Goal: Task Accomplishment & Management: Complete application form

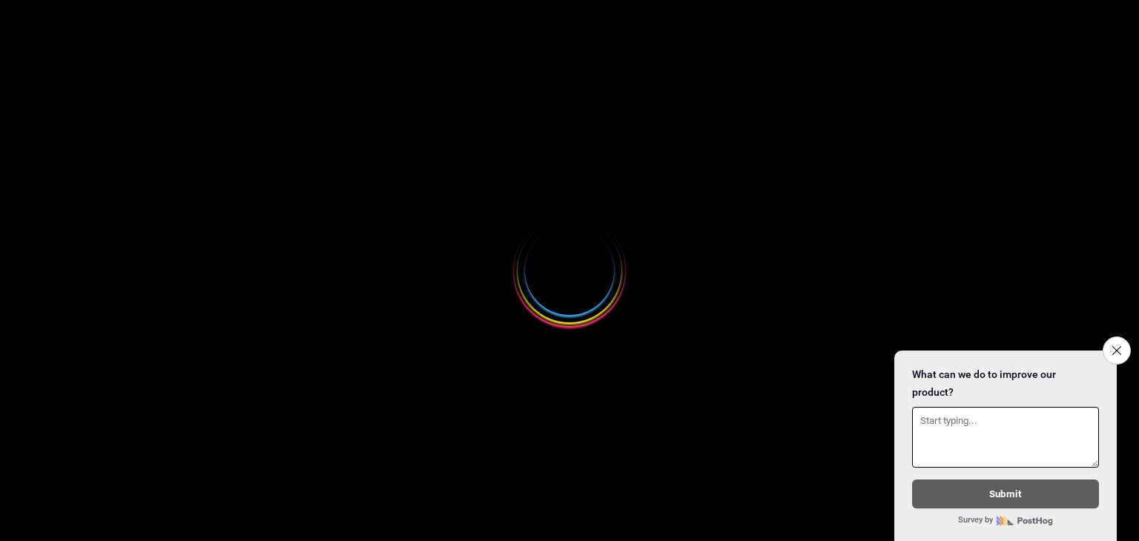
select select
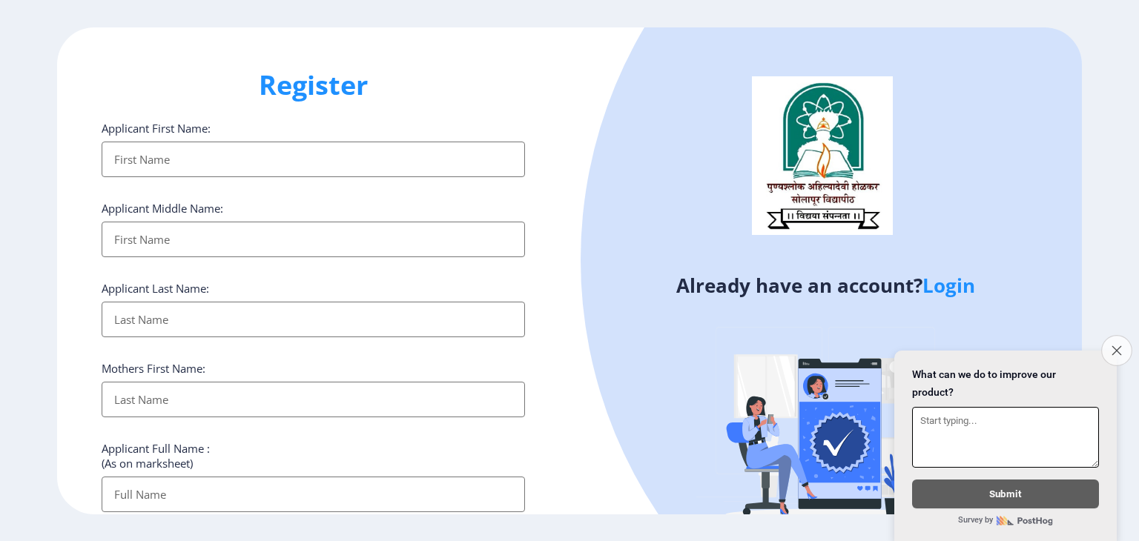
click at [1113, 345] on icon "Close survey" at bounding box center [1116, 350] width 10 height 10
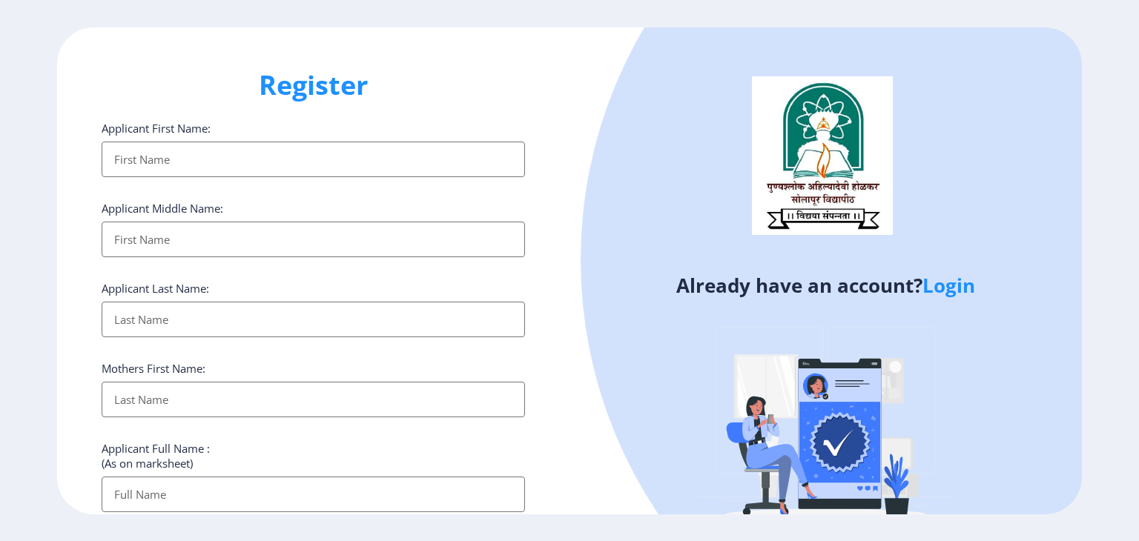
click at [321, 164] on input "Applicant First Name:" at bounding box center [313, 160] width 423 height 36
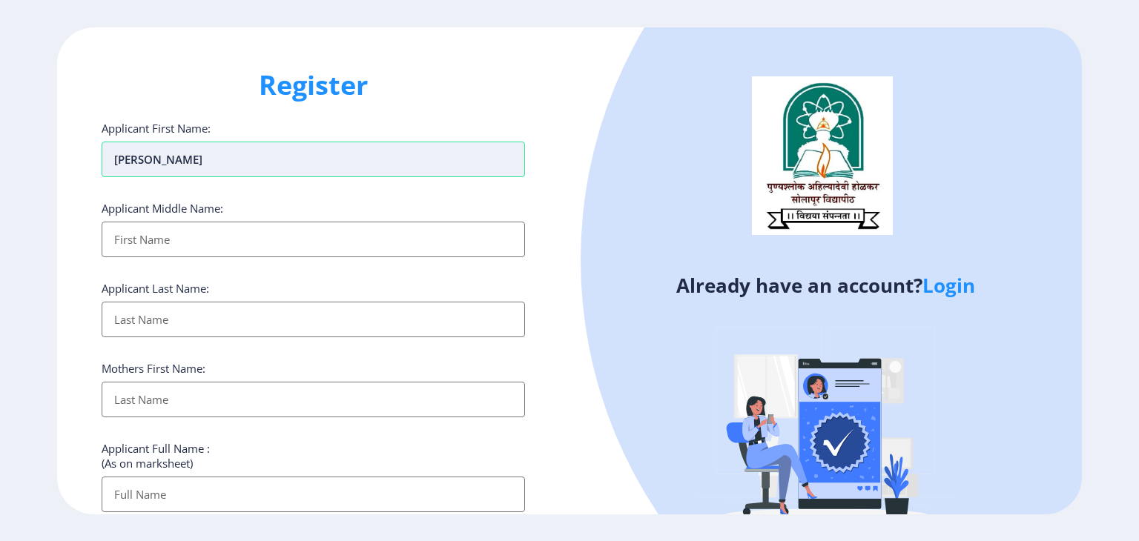
type input "[PERSON_NAME]"
type input "Sanjivkumar"
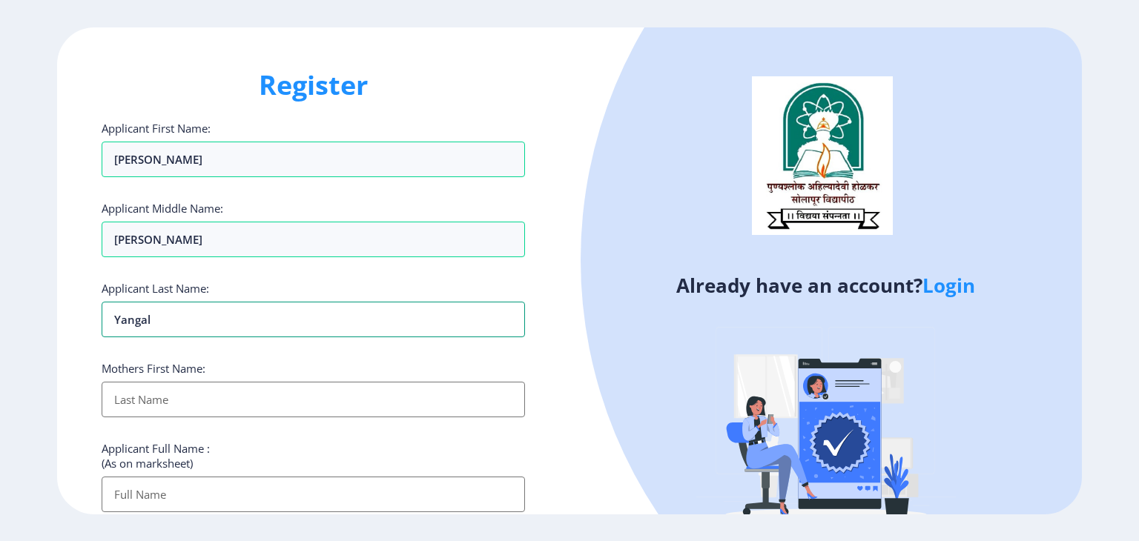
type input "Yangal"
type input "Suvarna"
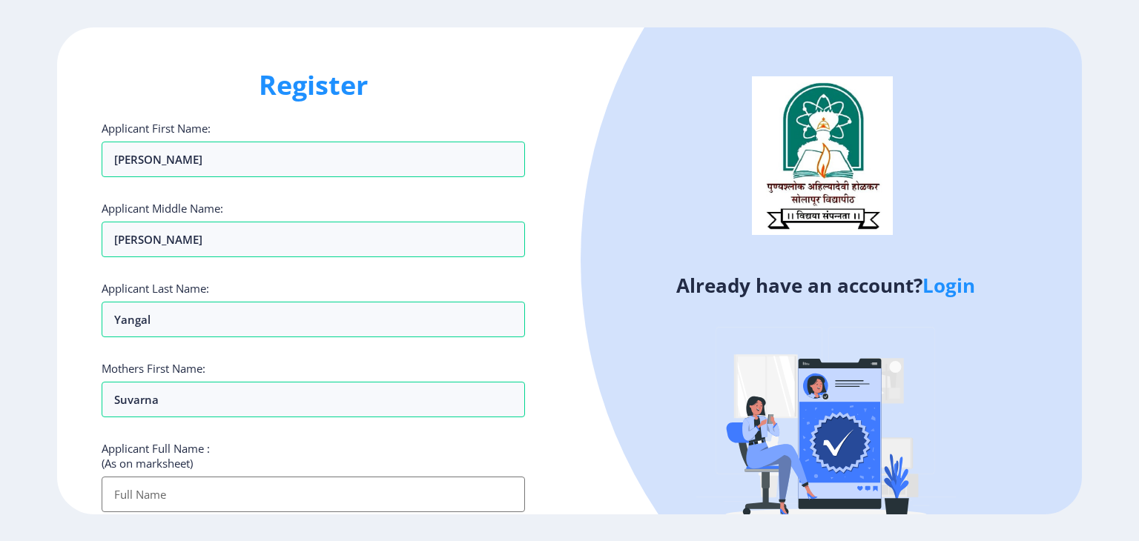
scroll to position [130, 0]
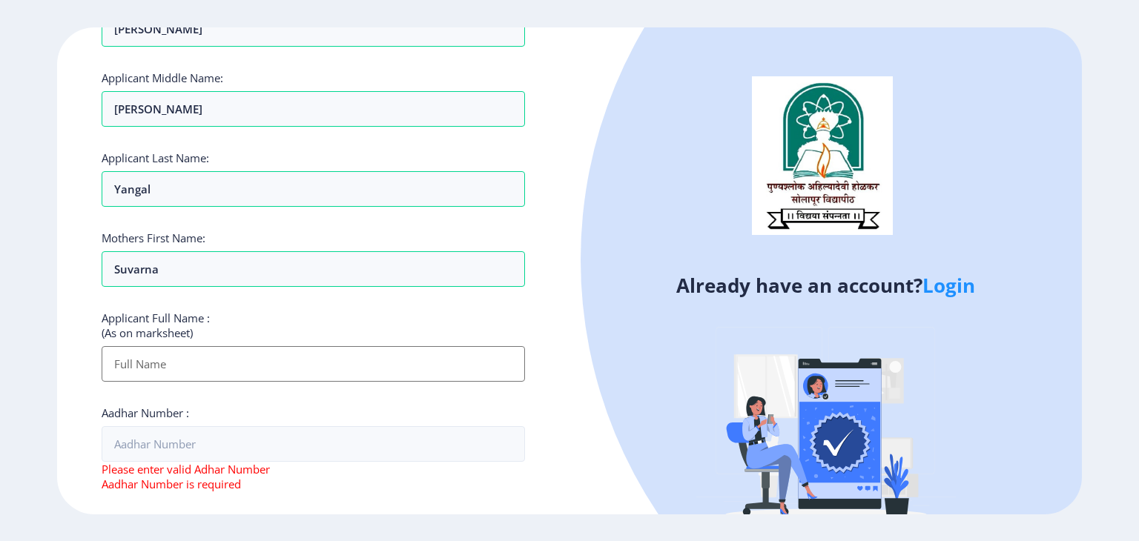
click at [341, 357] on input "Applicant First Name:" at bounding box center [313, 364] width 423 height 36
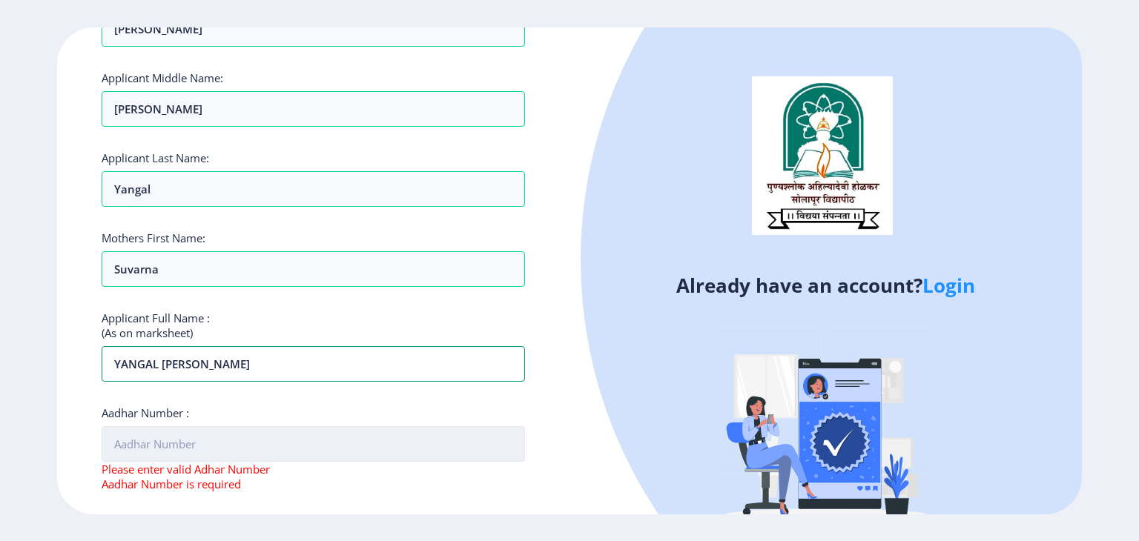
type input "YANGAL LAVANYA SANJIVKUMAR"
click at [246, 444] on input "Aadhar Number :" at bounding box center [313, 444] width 423 height 36
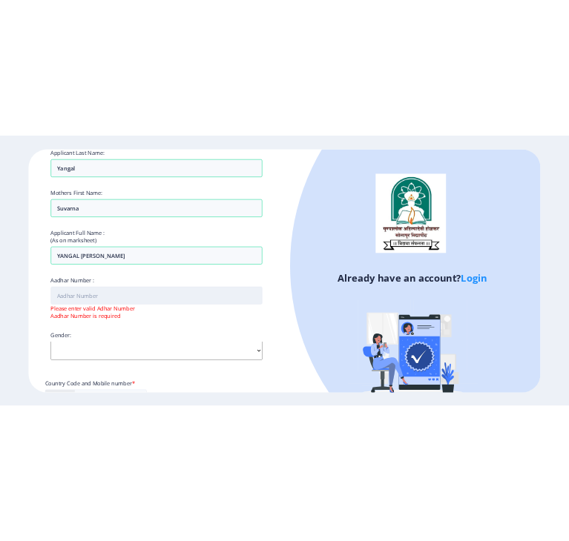
scroll to position [267, 0]
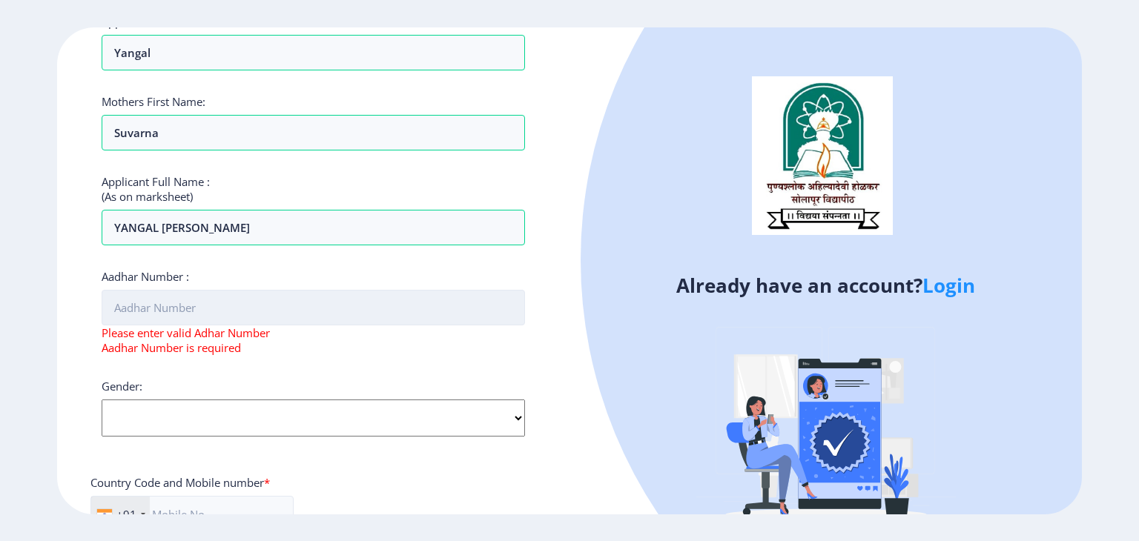
click at [417, 313] on input "Aadhar Number :" at bounding box center [313, 308] width 423 height 36
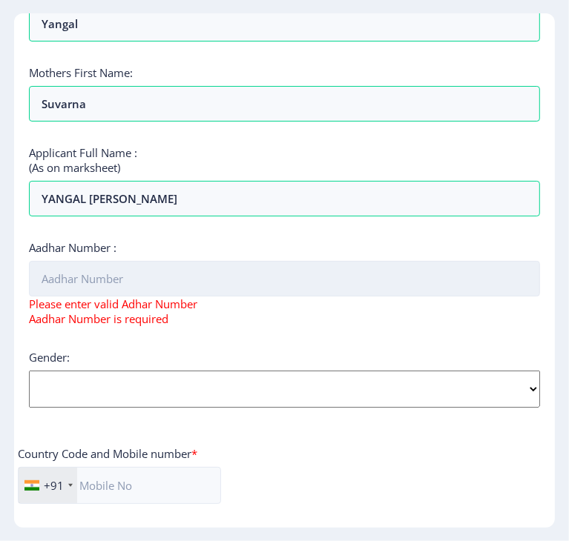
click at [342, 294] on input "Aadhar Number :" at bounding box center [284, 279] width 511 height 36
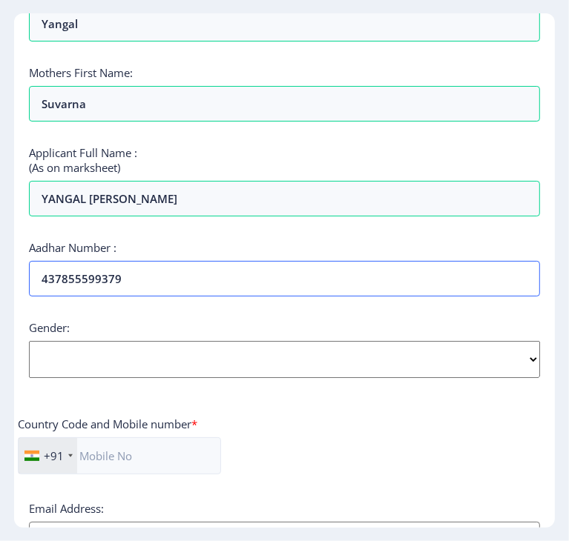
type input "437855599379"
click at [141, 378] on select "Select Gender Male Female Other" at bounding box center [284, 359] width 511 height 37
select select "[DEMOGRAPHIC_DATA]"
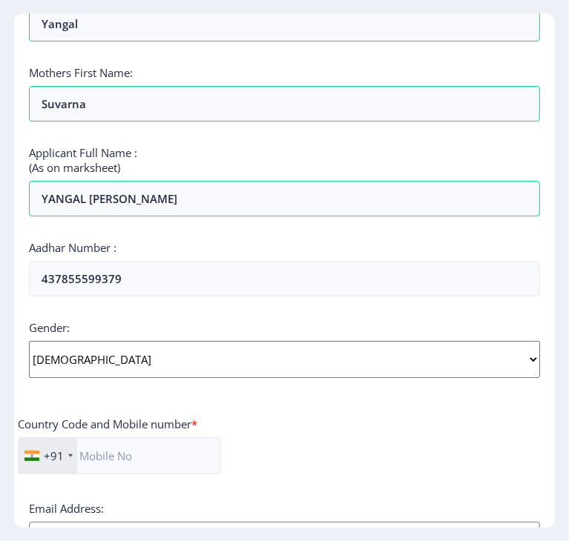
click at [73, 368] on select "Select Gender Male Female Other" at bounding box center [284, 359] width 511 height 37
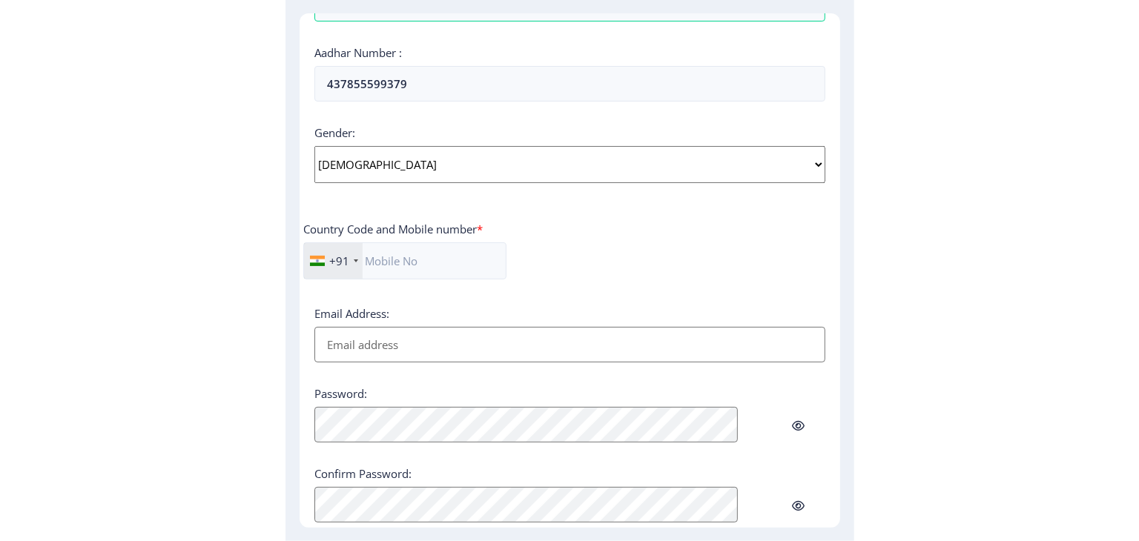
scroll to position [463, 0]
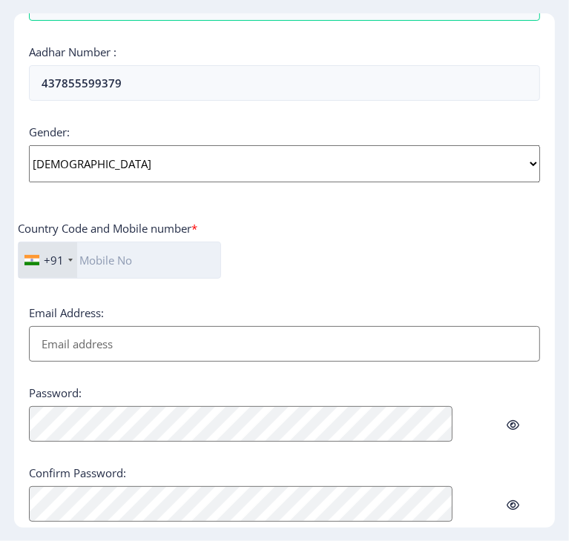
click at [196, 279] on input "text" at bounding box center [119, 260] width 203 height 37
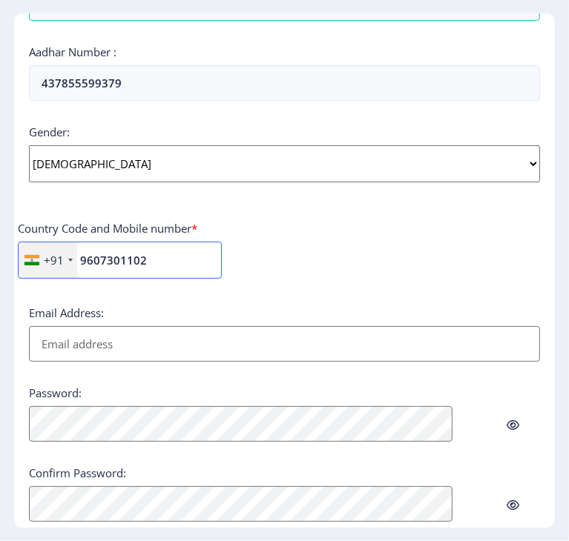
type input "9607301102"
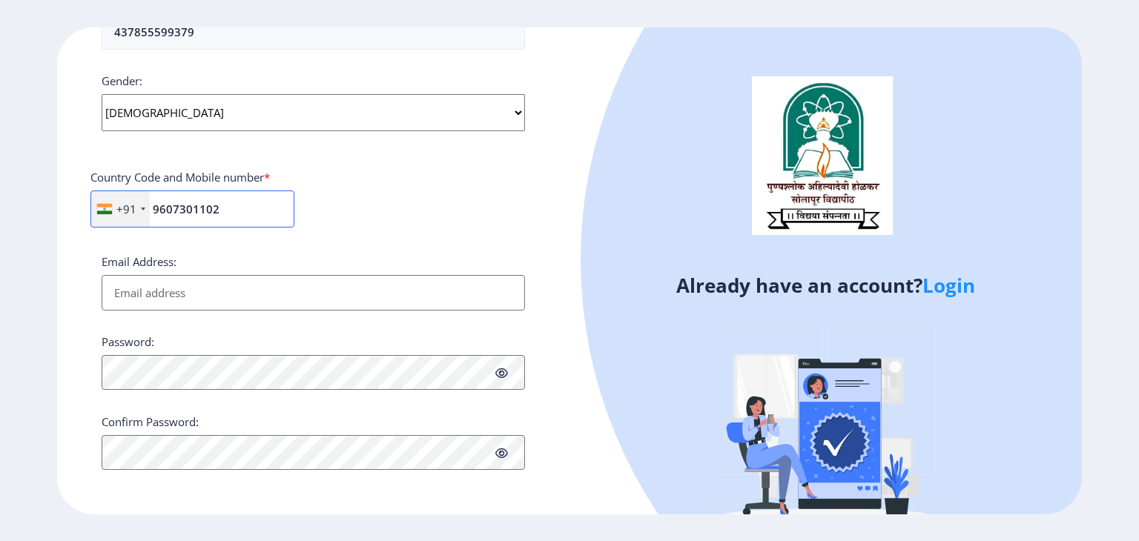
scroll to position [543, 0]
click at [359, 287] on input "Email Address:" at bounding box center [313, 293] width 423 height 36
type input "L"
type input "lavanyayangal01@gmail.com"
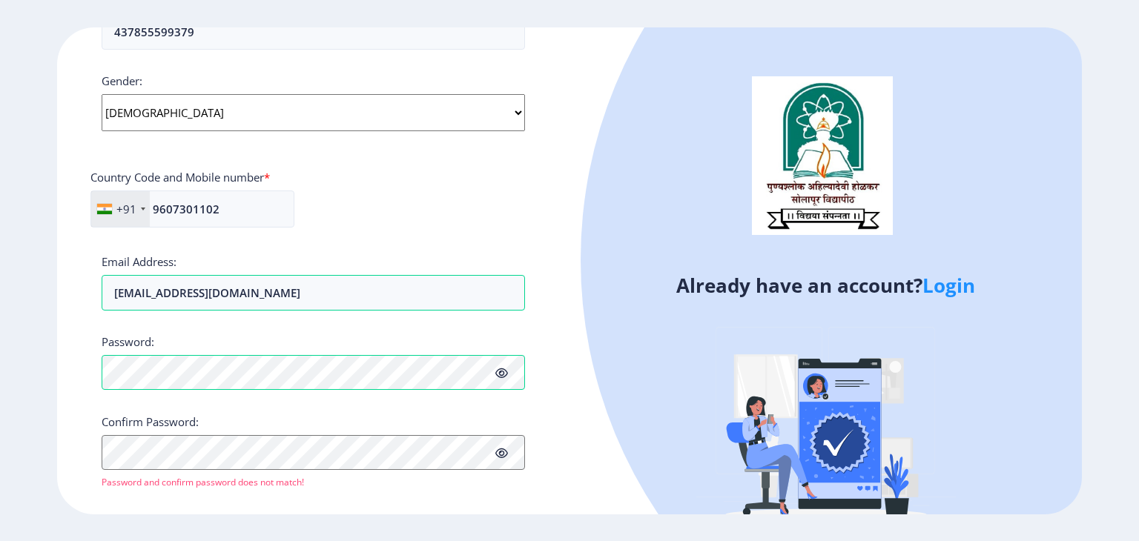
click at [504, 377] on icon at bounding box center [501, 373] width 13 height 11
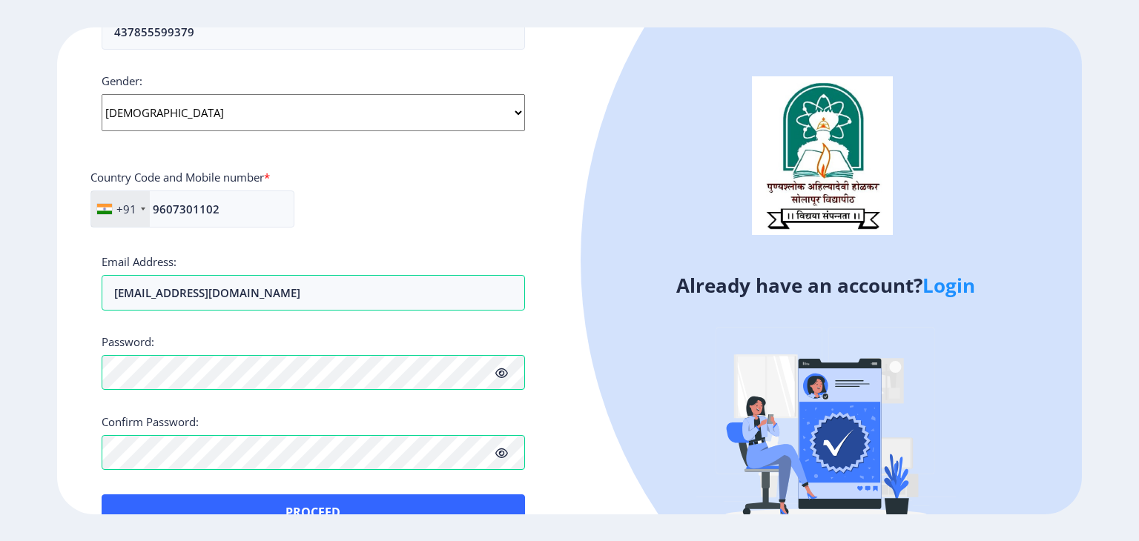
click at [504, 375] on icon at bounding box center [501, 373] width 13 height 11
click at [502, 368] on icon at bounding box center [501, 373] width 13 height 11
click at [502, 452] on icon at bounding box center [501, 453] width 13 height 11
click at [501, 371] on icon at bounding box center [501, 373] width 13 height 11
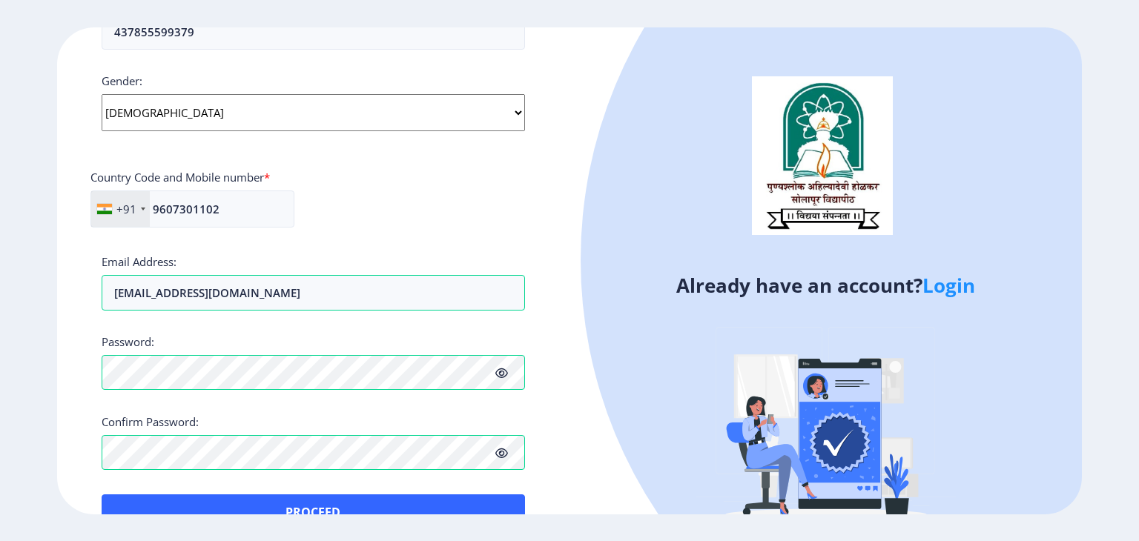
scroll to position [578, 0]
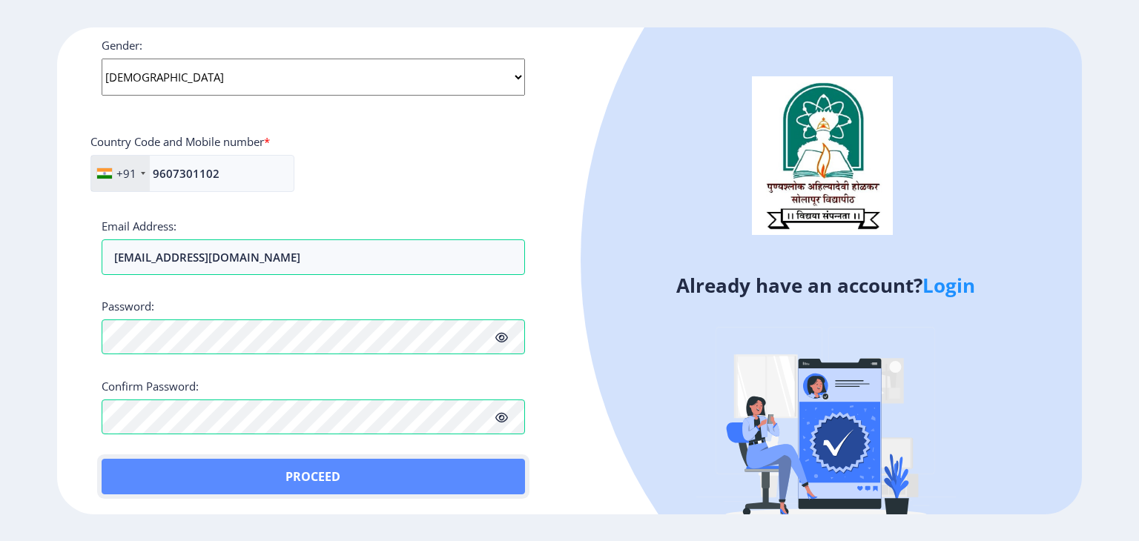
click at [439, 474] on button "Proceed" at bounding box center [313, 477] width 423 height 36
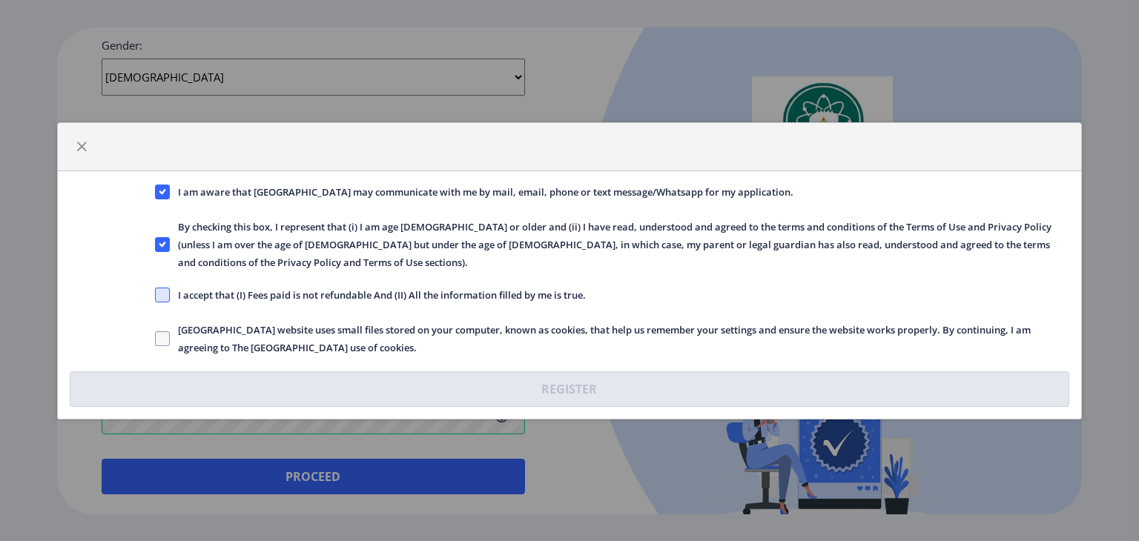
click at [165, 288] on span at bounding box center [162, 295] width 15 height 15
click at [156, 294] on input "I accept that (I) Fees paid is not refundable And (II) All the information fill…" at bounding box center [155, 294] width 1 height 1
click at [165, 288] on icon at bounding box center [162, 295] width 7 height 15
click at [156, 294] on input "I accept that (I) Fees paid is not refundable And (II) All the information fill…" at bounding box center [155, 294] width 1 height 1
checkbox input "false"
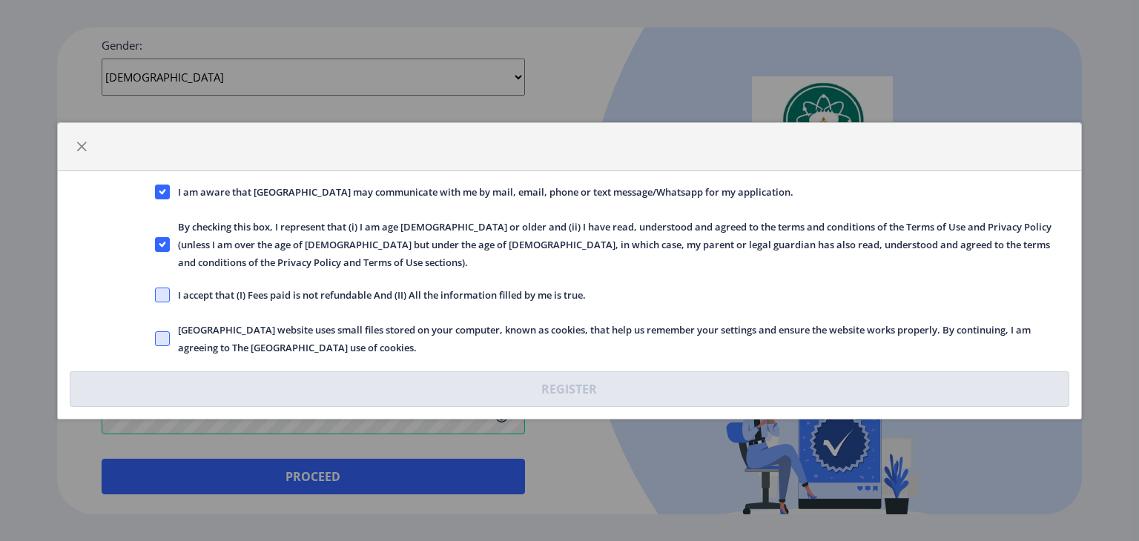
click at [160, 331] on span at bounding box center [162, 338] width 15 height 15
click at [156, 338] on input "Solapur University website uses small files stored on your computer, known as c…" at bounding box center [155, 338] width 1 height 1
click at [160, 331] on icon at bounding box center [162, 338] width 7 height 15
click at [156, 338] on input "Solapur University website uses small files stored on your computer, known as c…" at bounding box center [155, 338] width 1 height 1
checkbox input "false"
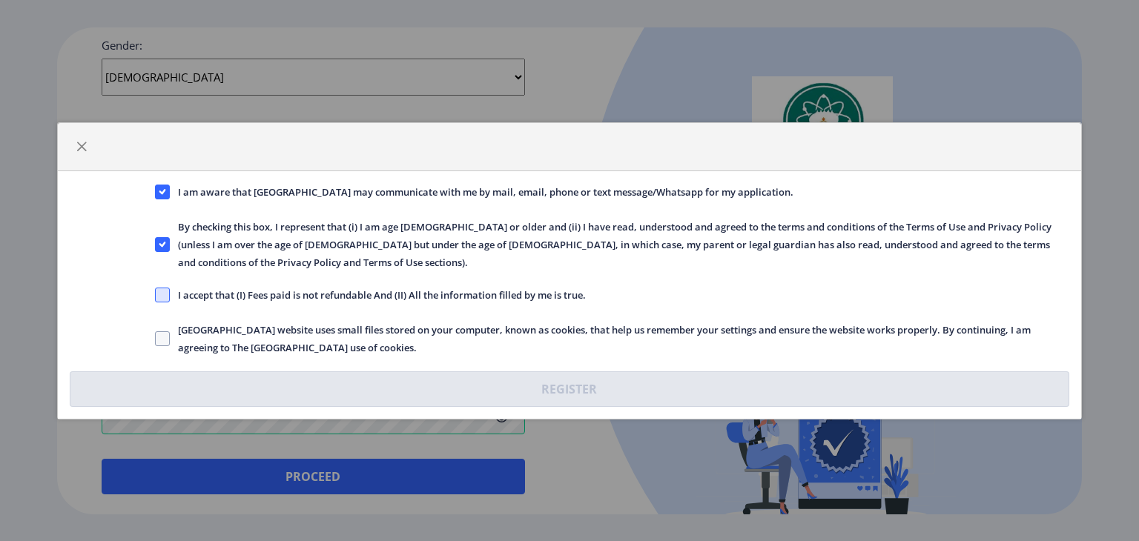
click at [169, 288] on span at bounding box center [162, 295] width 15 height 15
click at [156, 294] on input "I accept that (I) Fees paid is not refundable And (II) All the information fill…" at bounding box center [155, 294] width 1 height 1
checkbox input "true"
click at [161, 331] on span at bounding box center [162, 338] width 15 height 15
click at [156, 338] on input "Solapur University website uses small files stored on your computer, known as c…" at bounding box center [155, 338] width 1 height 1
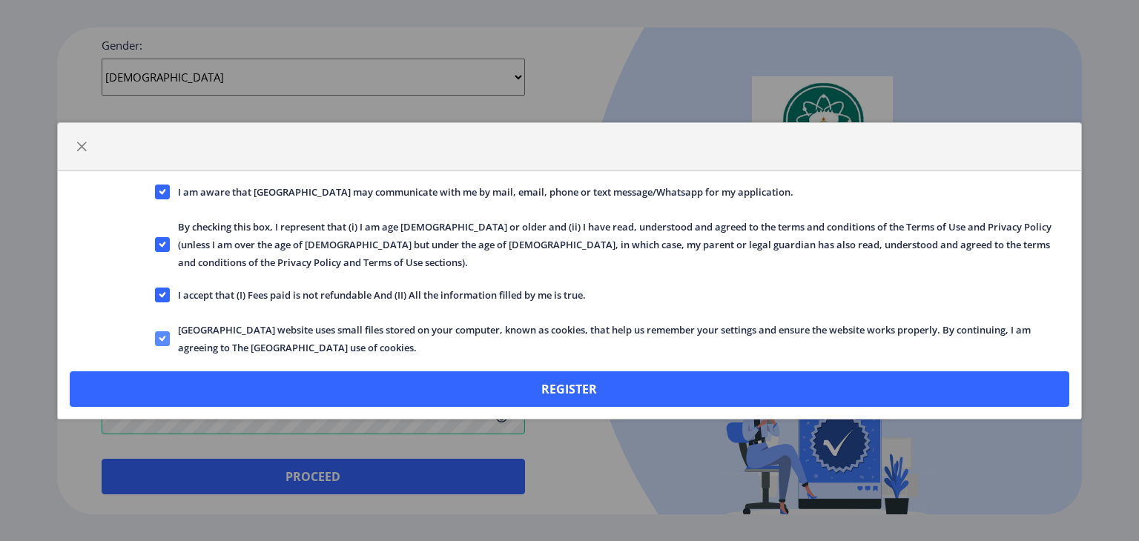
click at [161, 331] on icon at bounding box center [162, 338] width 7 height 15
click at [156, 338] on input "Solapur University website uses small files stored on your computer, known as c…" at bounding box center [155, 338] width 1 height 1
checkbox input "false"
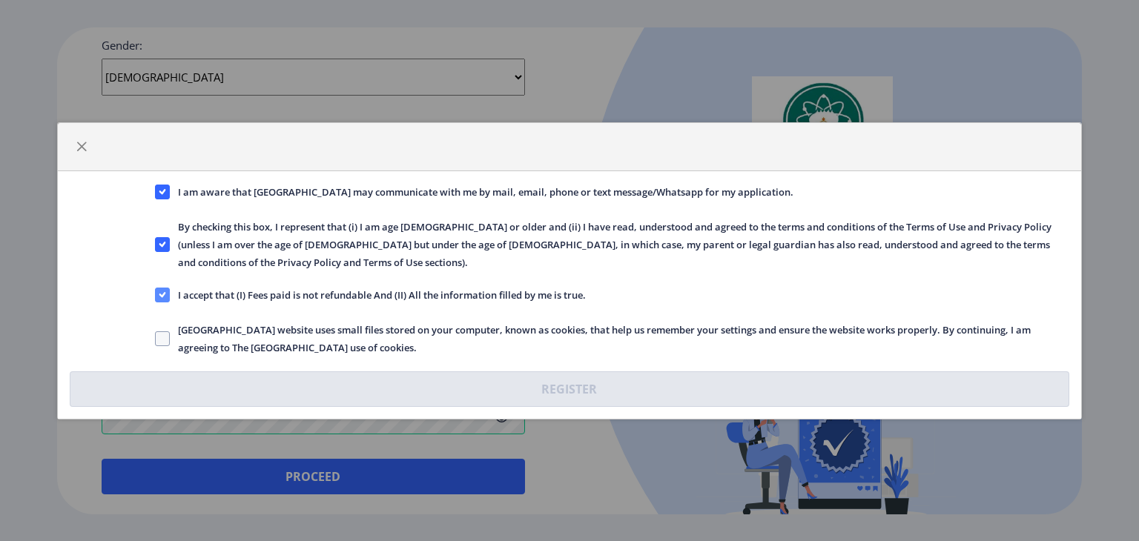
click at [165, 288] on icon at bounding box center [162, 295] width 7 height 15
click at [156, 294] on input "I accept that (I) Fees paid is not refundable And (II) All the information fill…" at bounding box center [155, 294] width 1 height 1
checkbox input "false"
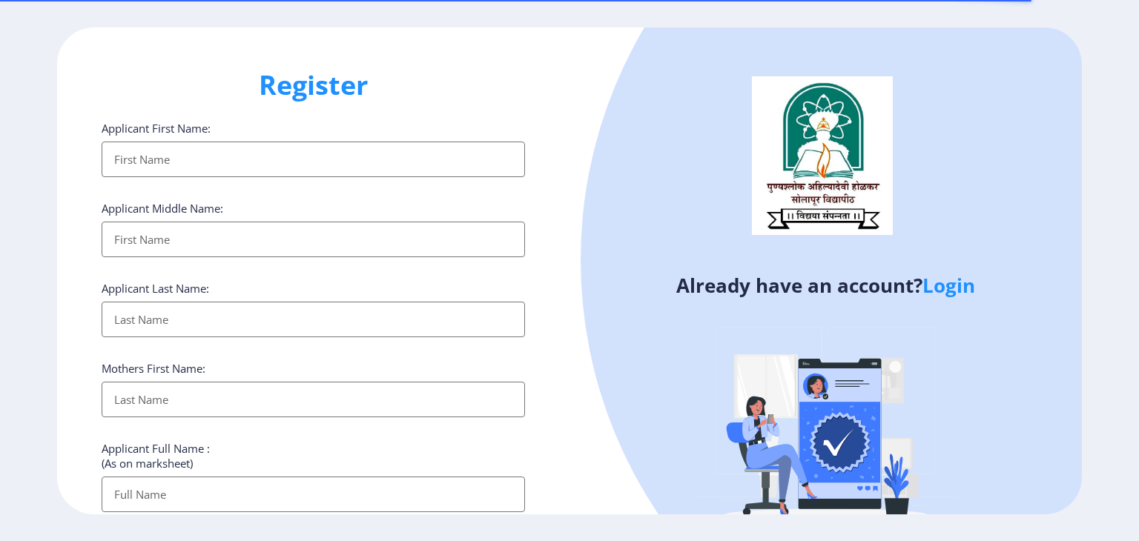
select select
